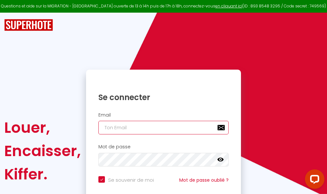
click at [177, 127] on input "email" at bounding box center [163, 128] width 130 height 14
type input "m"
checkbox input "true"
type input "ma"
checkbox input "true"
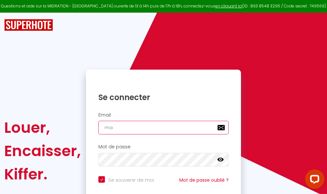
type input "mar"
checkbox input "true"
type input "marc"
checkbox input "true"
type input "marcd"
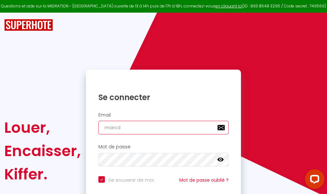
checkbox input "true"
type input "marcdp"
checkbox input "true"
type input "marcdpo"
checkbox input "true"
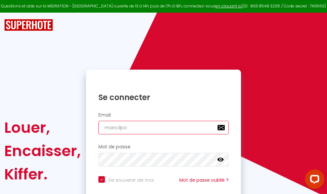
type input "marcdpoz"
checkbox input "true"
type input "marcdpoz."
checkbox input "true"
type input "marcdpoz.l"
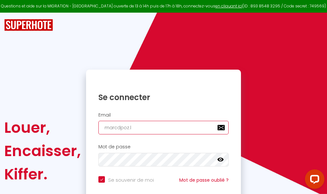
checkbox input "true"
type input "marcdpoz.lo"
checkbox input "true"
type input "marcdpoz.loc"
checkbox input "true"
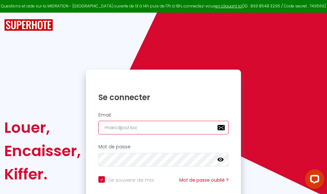
type input "marcdpoz.loca"
checkbox input "true"
type input "marcdpoz.locat"
checkbox input "true"
type input "marcdpoz.locati"
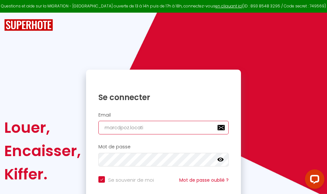
checkbox input "true"
type input "marcdpoz.locatio"
checkbox input "true"
type input "marcdpoz.location"
checkbox input "true"
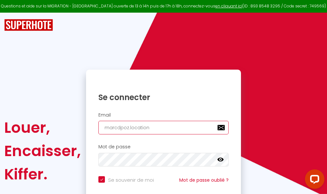
type input "marcdpoz.location@"
checkbox input "true"
type input "marcdpoz.location@g"
checkbox input "true"
type input "marcdpoz.location@gm"
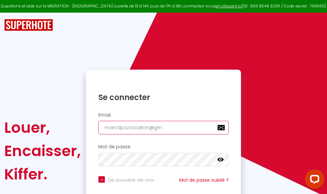
checkbox input "true"
type input "marcdpoz.location@gma"
checkbox input "true"
type input "marcdpoz.location@gmai"
checkbox input "true"
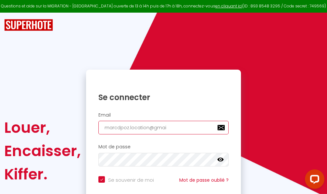
type input "[EMAIL_ADDRESS]"
checkbox input "true"
type input "[EMAIL_ADDRESS]."
checkbox input "true"
type input "marcdpoz.location@gmail.c"
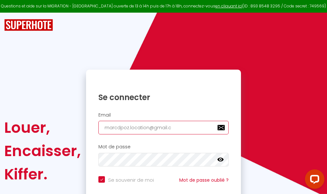
checkbox input "true"
type input "[EMAIL_ADDRESS][DOMAIN_NAME]"
checkbox input "true"
type input "[EMAIL_ADDRESS][DOMAIN_NAME]"
checkbox input "true"
